Goal: Information Seeking & Learning: Check status

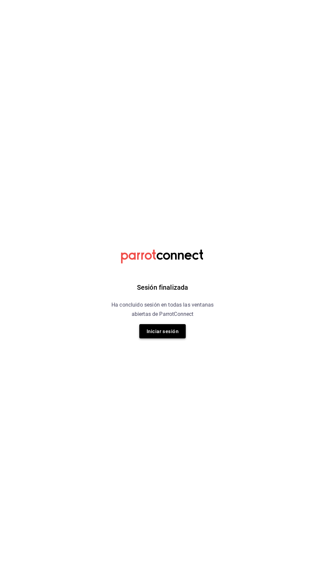
click at [171, 332] on font "Iniciar sesión" at bounding box center [162, 332] width 32 height 6
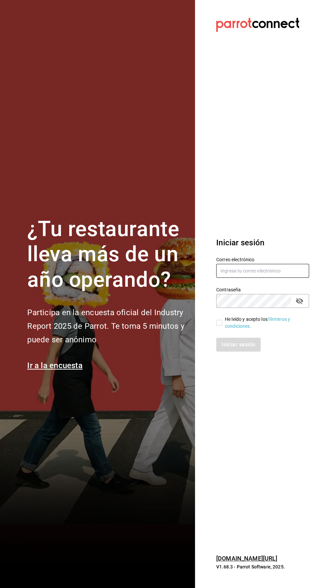
click at [245, 278] on input "text" at bounding box center [262, 271] width 93 height 14
type input "Alexvoss834@gmail.com"
click at [219, 326] on input "He leído y acepto los Términos y condiciones." at bounding box center [219, 323] width 6 height 6
checkbox input "true"
click at [242, 348] on font "Iniciar sesión" at bounding box center [239, 344] width 34 height 6
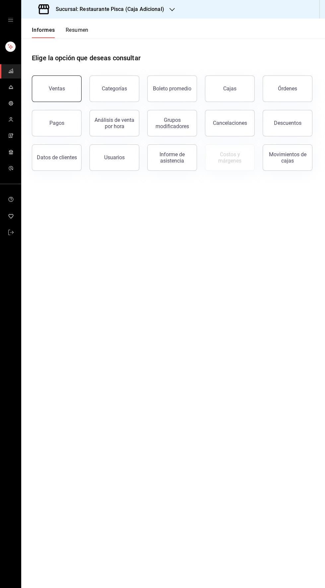
click at [50, 89] on font "Ventas" at bounding box center [57, 88] width 16 height 6
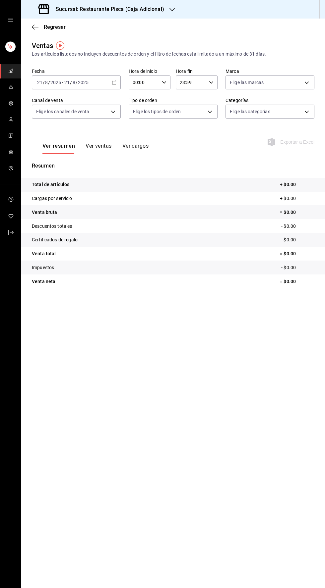
click at [113, 80] on \(Stroke\) "button" at bounding box center [113, 80] width 0 height 0
click at [45, 101] on font "Hoy" at bounding box center [41, 102] width 8 height 5
click at [94, 150] on button "Ver ventas" at bounding box center [98, 148] width 26 height 12
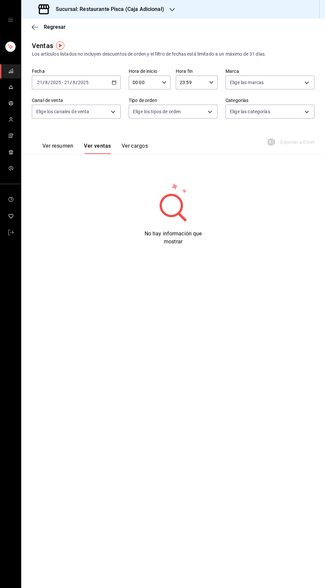
click at [160, 9] on font "Sucursal: Restaurante Pisca (Caja Adicional)" at bounding box center [110, 9] width 108 height 6
click at [40, 44] on div "Pisca" at bounding box center [70, 43] width 89 height 7
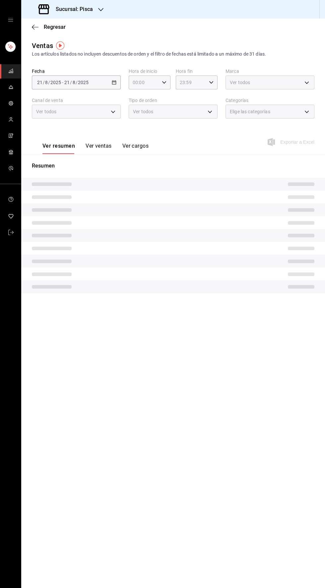
click at [105, 148] on font "Ver ventas" at bounding box center [98, 146] width 26 height 6
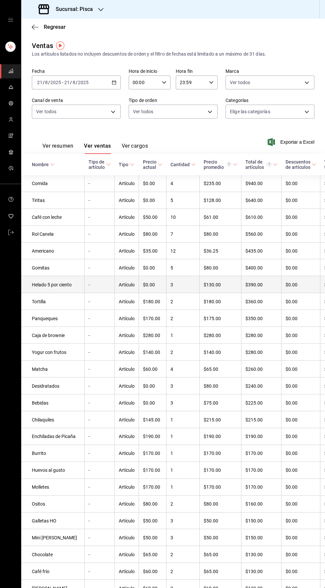
click at [47, 293] on td "Helado 5 por ciento" at bounding box center [52, 284] width 63 height 17
